Goal: Task Accomplishment & Management: Manage account settings

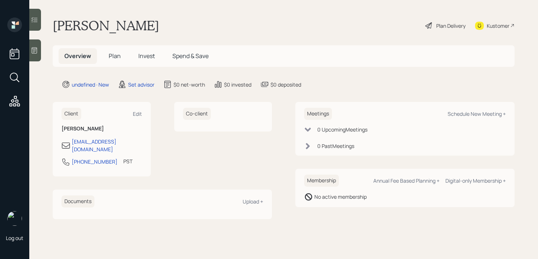
click at [35, 49] on icon at bounding box center [34, 50] width 7 height 7
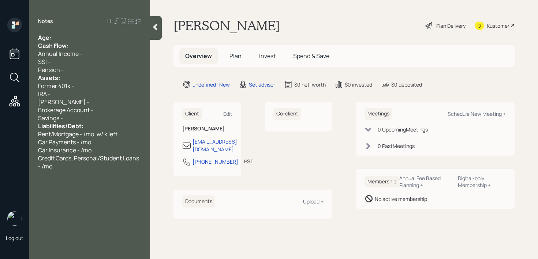
click at [72, 39] on div "Age:" at bounding box center [89, 38] width 103 height 8
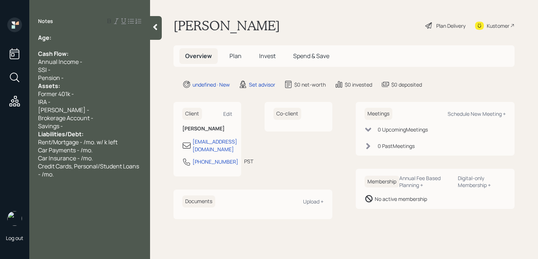
click at [85, 77] on div "Pension -" at bounding box center [89, 78] width 103 height 8
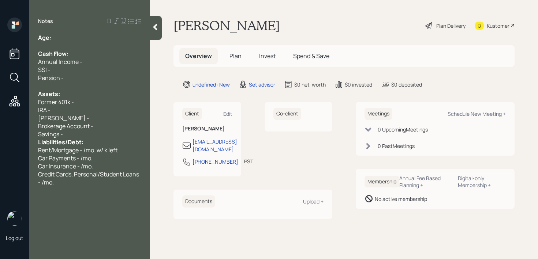
click at [90, 133] on div "Savings -" at bounding box center [89, 134] width 103 height 8
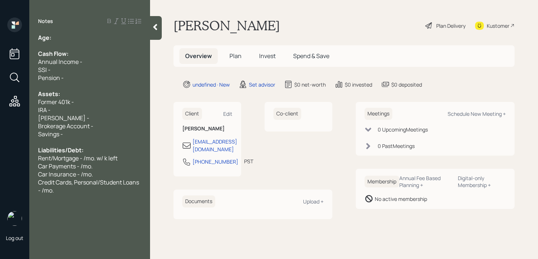
click at [87, 41] on div "Age:" at bounding box center [89, 38] width 103 height 8
click at [62, 193] on div "Credit Cards, Personal/Student Loans - /mo." at bounding box center [89, 186] width 103 height 16
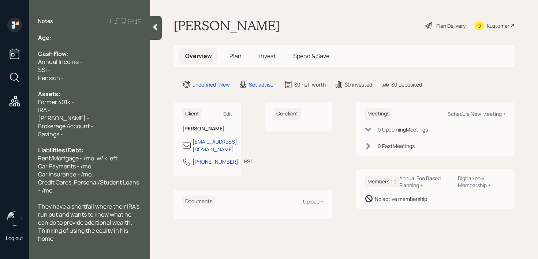
click at [75, 112] on div "IRA -" at bounding box center [89, 110] width 103 height 8
click at [75, 116] on div "[PERSON_NAME] -" at bounding box center [89, 118] width 103 height 8
click at [75, 113] on div "IRA -" at bounding box center [89, 110] width 103 height 8
click at [76, 116] on div "[PERSON_NAME] -" at bounding box center [89, 118] width 103 height 8
drag, startPoint x: 76, startPoint y: 116, endPoint x: 0, endPoint y: 116, distance: 75.7
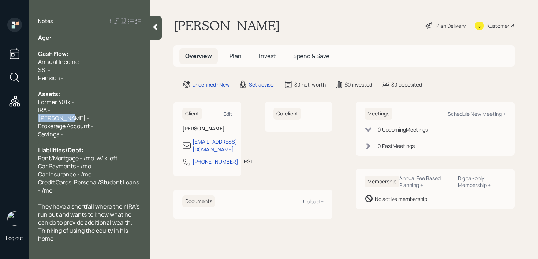
click at [0, 116] on div "Log out Notes Age: Cash Flow: Annual Income - SSI - Pension - Assets: Former 40…" at bounding box center [269, 129] width 538 height 259
drag, startPoint x: 104, startPoint y: 97, endPoint x: 0, endPoint y: 97, distance: 103.9
click at [0, 97] on div "Log out Notes Age: Cash Flow: Annual Income - SSI - Pension - Assets: Former 40…" at bounding box center [269, 129] width 538 height 259
click at [98, 100] on div "Former 401k -" at bounding box center [89, 102] width 103 height 8
drag, startPoint x: 98, startPoint y: 100, endPoint x: 0, endPoint y: 100, distance: 98.4
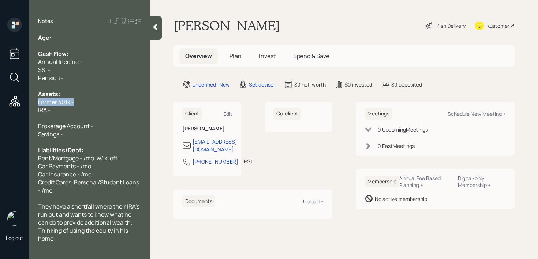
click at [0, 100] on div "Log out Notes Age: Cash Flow: Annual Income - SSI - Pension - Assets: Former 40…" at bounding box center [269, 129] width 538 height 259
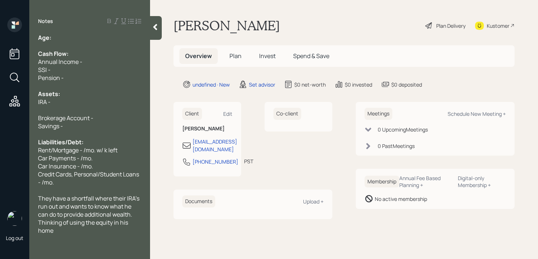
click at [59, 105] on div "IRA -" at bounding box center [89, 102] width 103 height 8
click at [62, 110] on div at bounding box center [89, 110] width 103 height 8
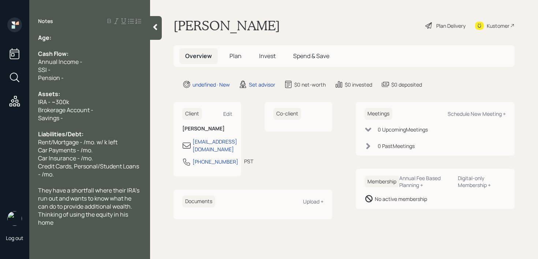
click at [66, 112] on span "Brokerage Account -" at bounding box center [65, 110] width 55 height 8
drag, startPoint x: 102, startPoint y: 112, endPoint x: 0, endPoint y: 112, distance: 101.7
click at [0, 112] on div "Log out Notes Age: Cash Flow: Annual Income - SSI - Pension - Assets: IRA - ~30…" at bounding box center [269, 129] width 538 height 259
